Goal: Task Accomplishment & Management: Manage account settings

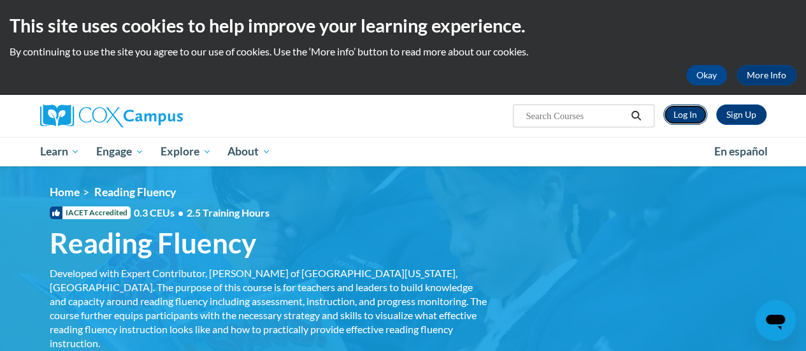
click at [694, 118] on link "Log In" at bounding box center [685, 114] width 44 height 20
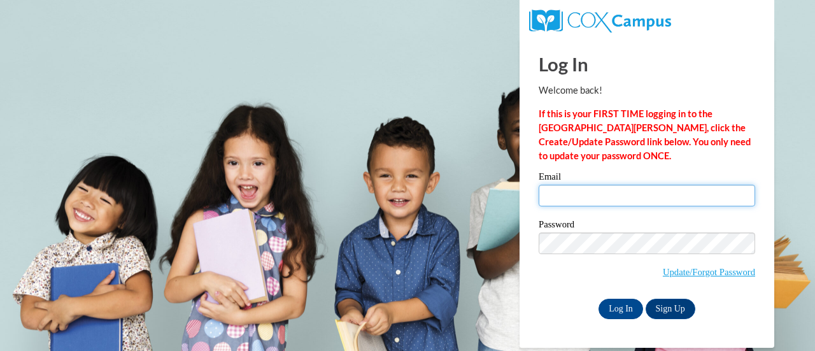
click at [632, 189] on input "Email" at bounding box center [647, 196] width 217 height 22
type input "sara.godwin@rcs.rome.ga.us"
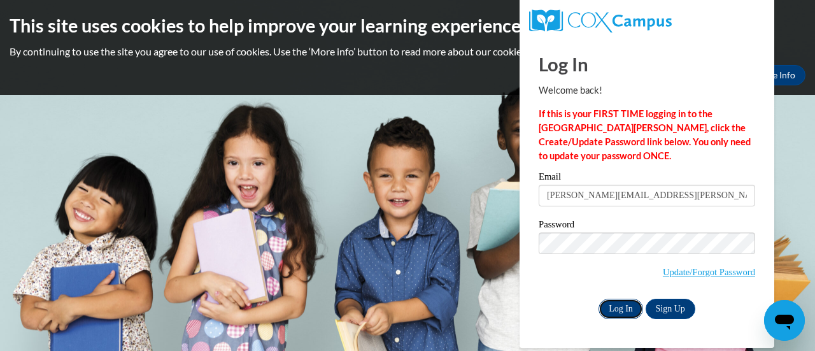
click at [620, 306] on input "Log In" at bounding box center [621, 309] width 45 height 20
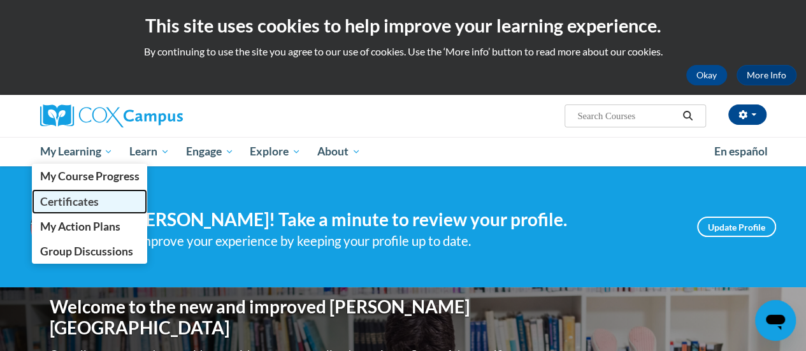
click at [85, 199] on span "Certificates" at bounding box center [68, 201] width 59 height 13
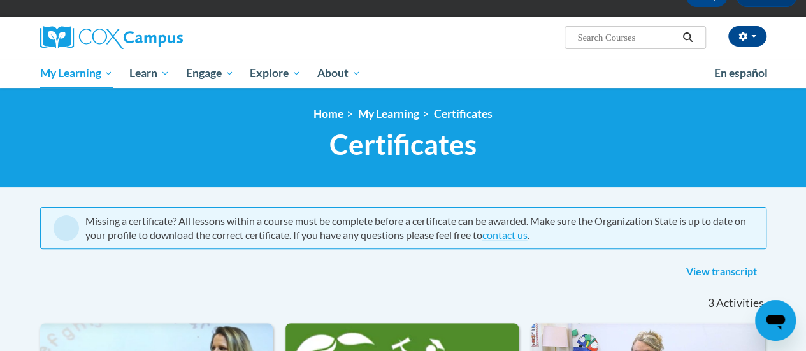
scroll to position [78, 0]
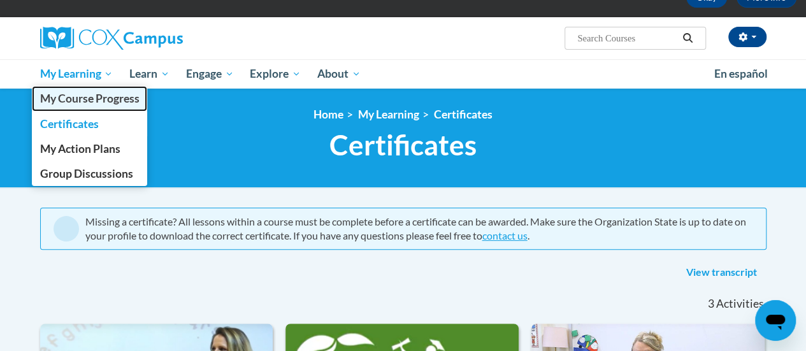
click at [83, 94] on span "My Course Progress" at bounding box center [88, 98] width 99 height 13
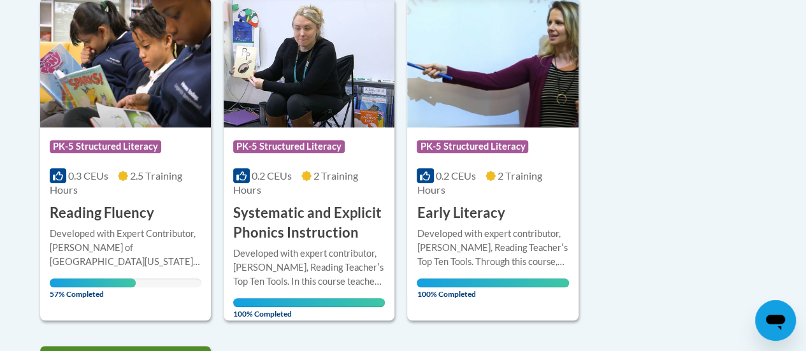
scroll to position [330, 0]
